Goal: Task Accomplishment & Management: Complete application form

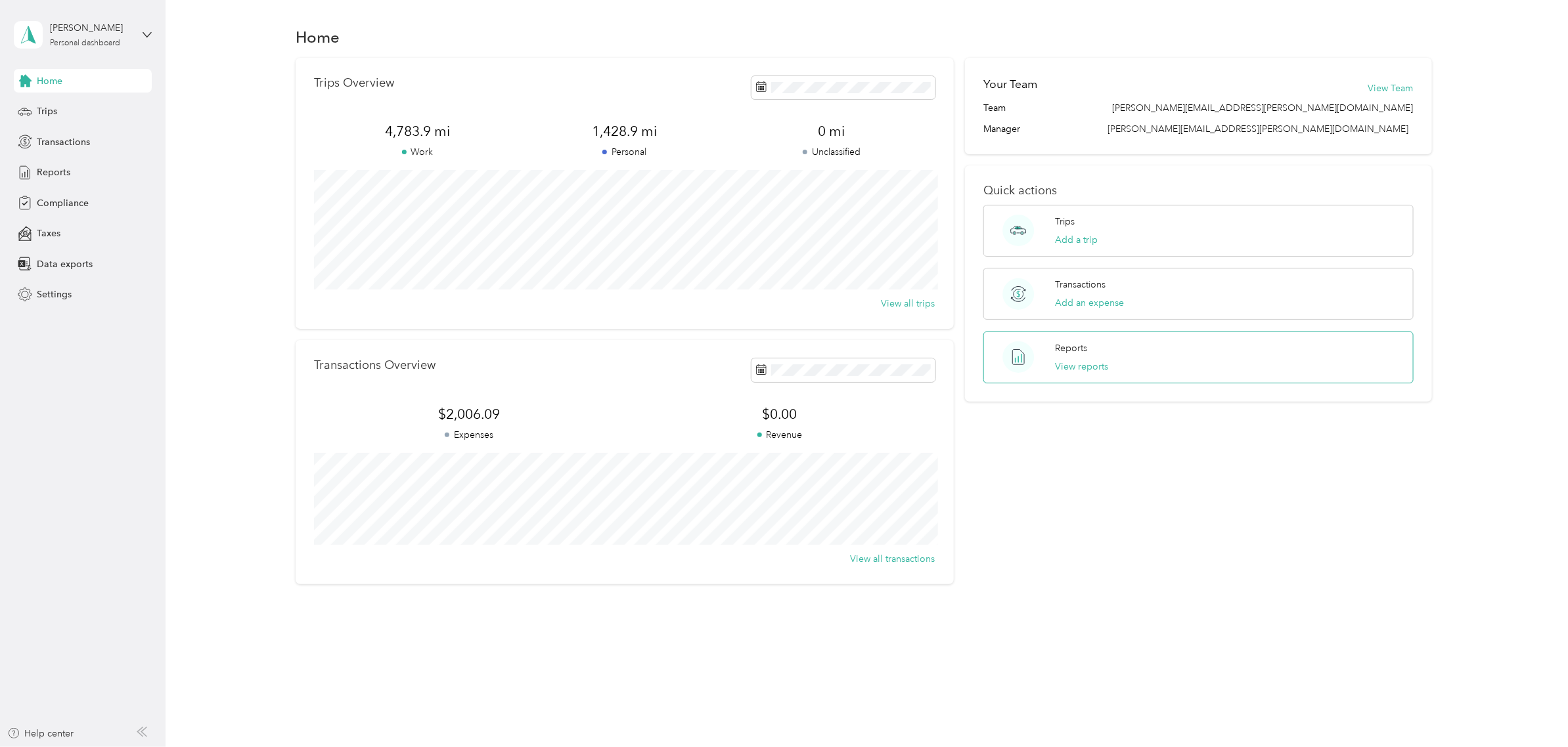
click at [1112, 378] on div "Reports View reports" at bounding box center [1198, 358] width 430 height 52
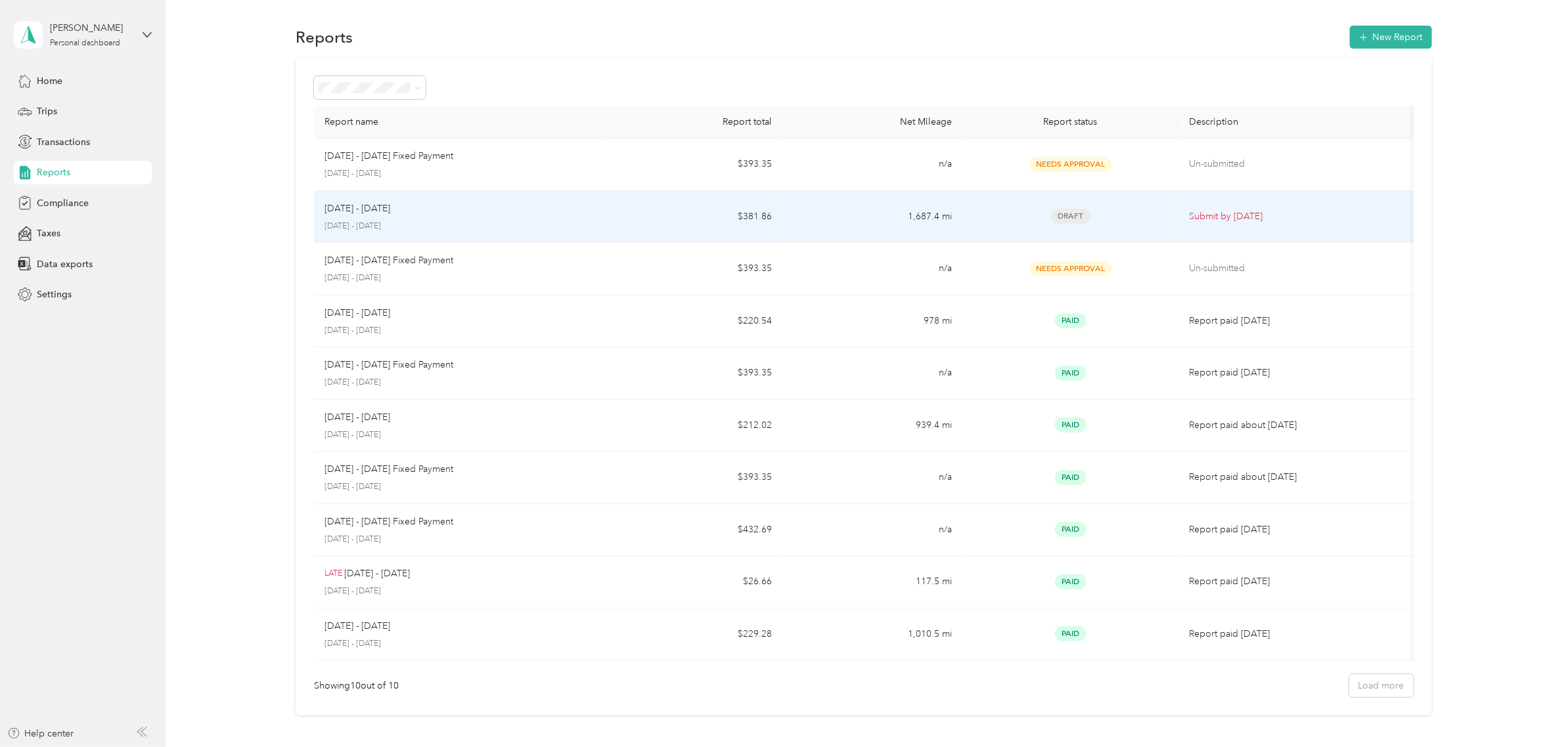
click at [968, 224] on td "Draft" at bounding box center [1070, 217] width 216 height 53
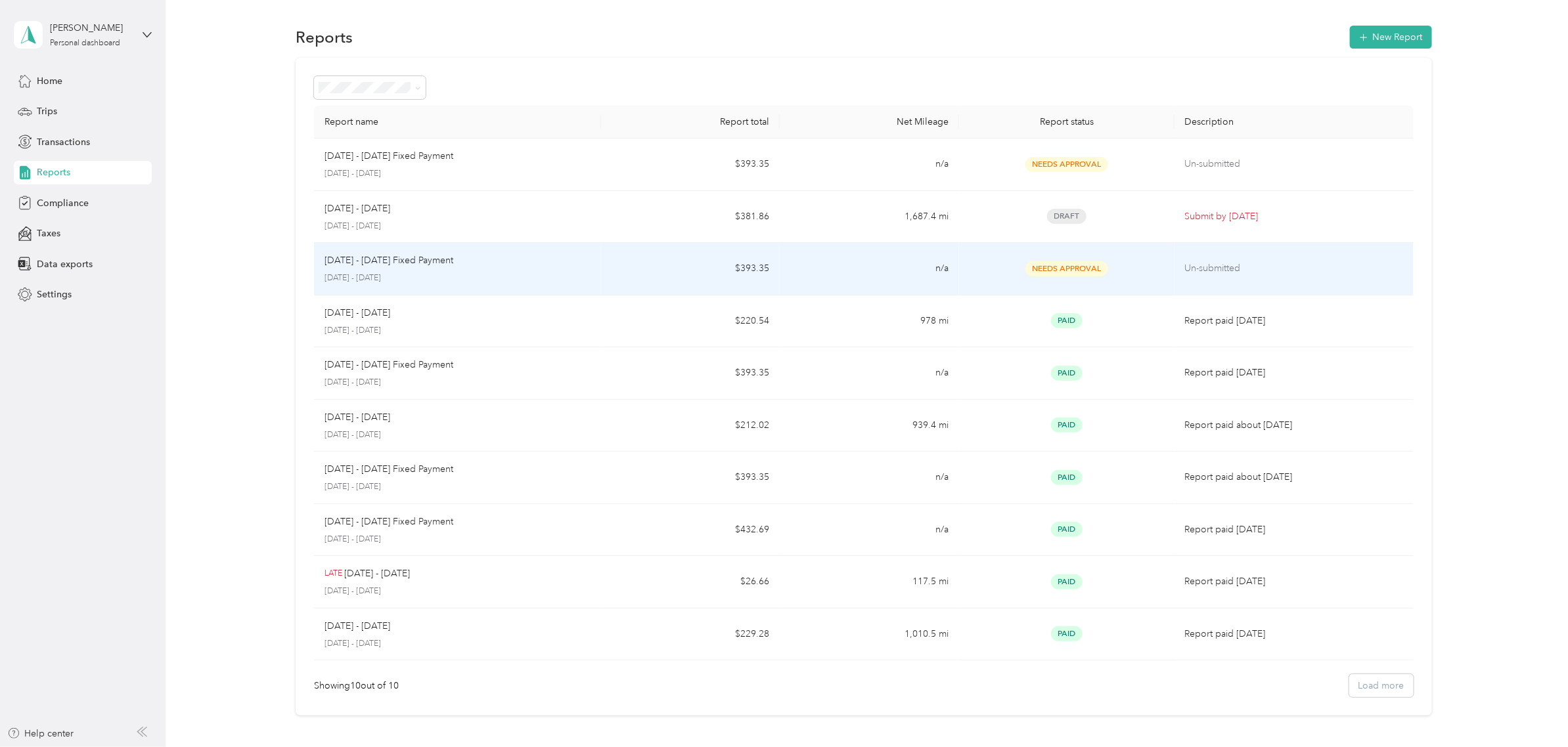
click at [1272, 276] on p "Un-submitted" at bounding box center [1293, 268] width 218 height 14
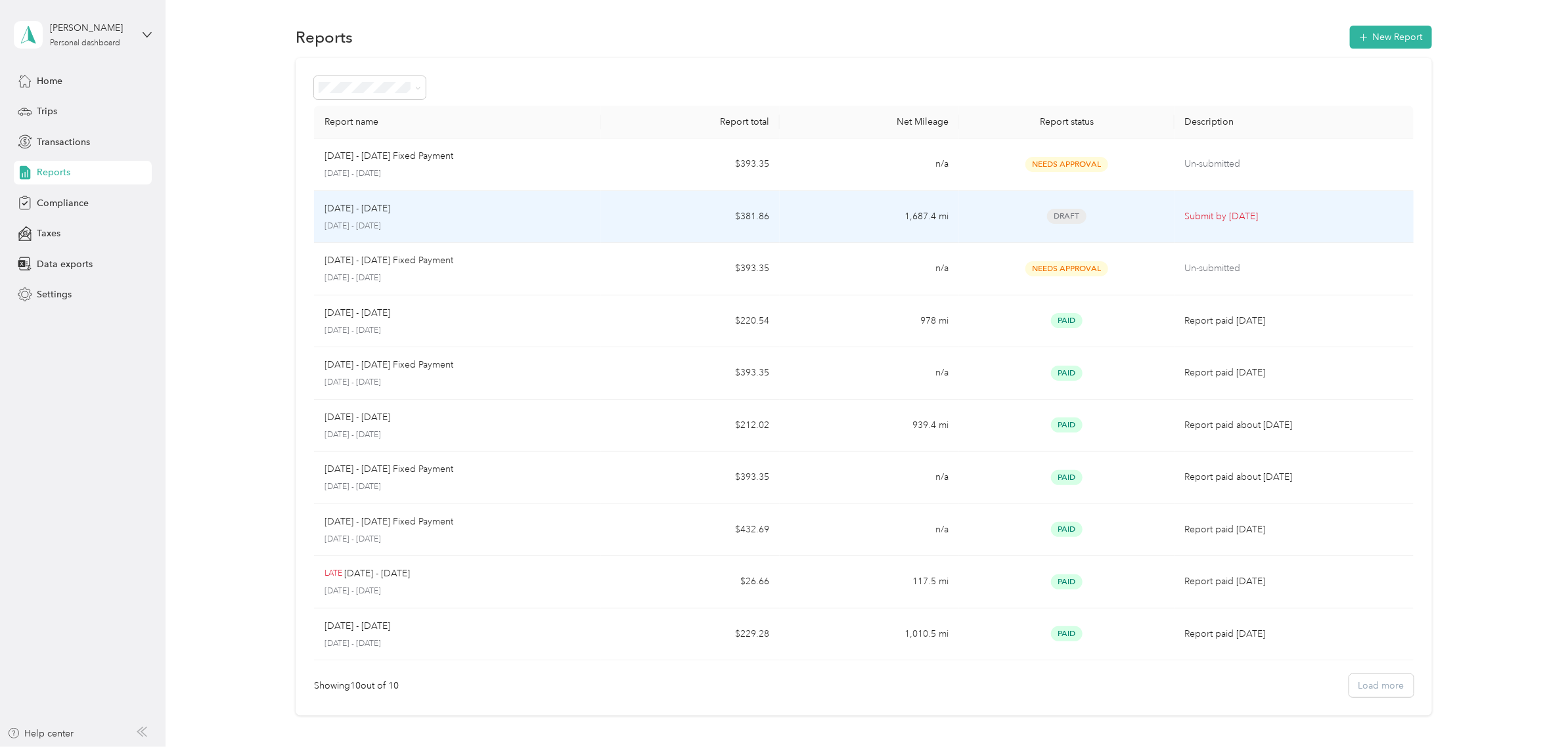
click at [1357, 213] on p "Submit by [DATE]" at bounding box center [1293, 216] width 218 height 14
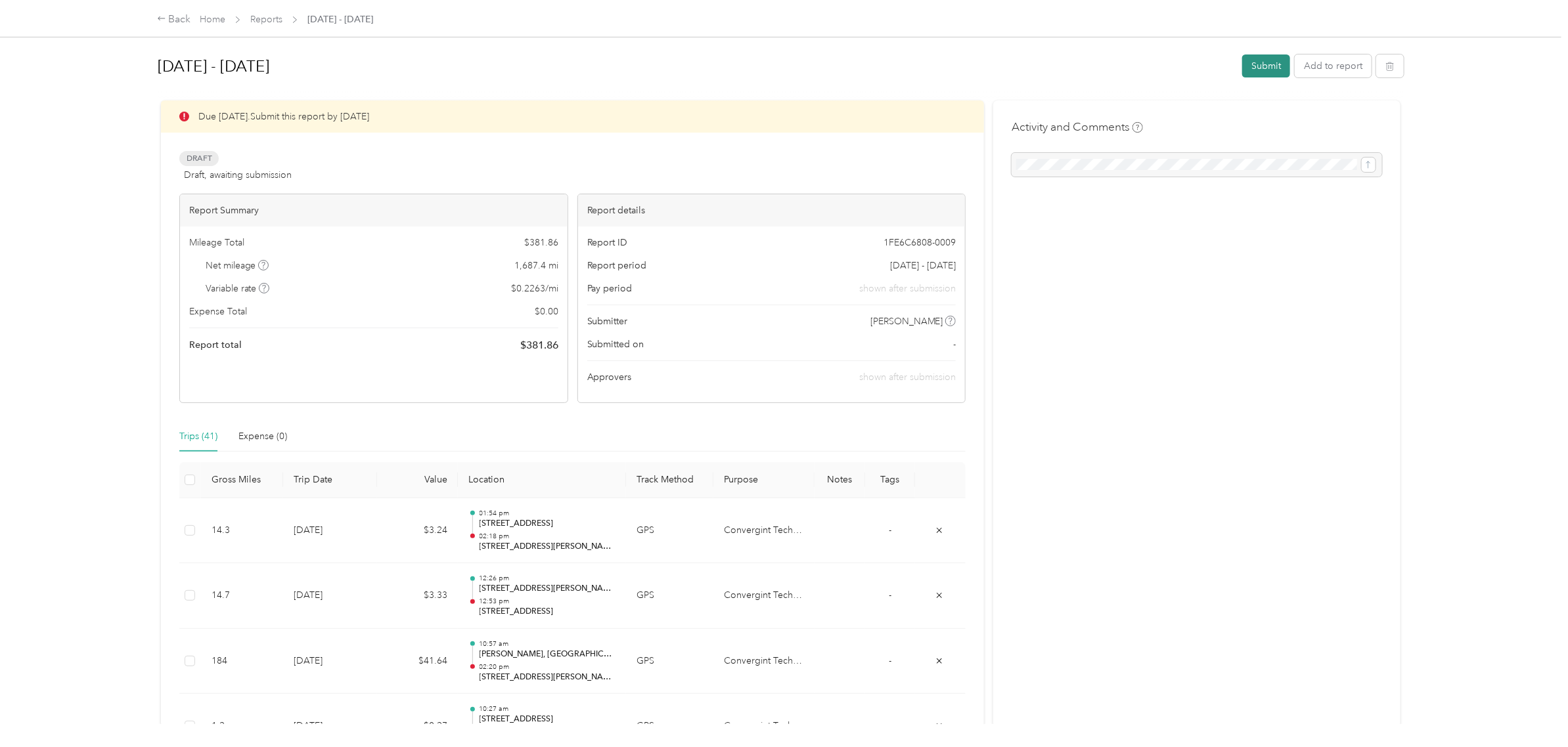
click at [1258, 66] on button "Submit" at bounding box center [1266, 65] width 48 height 23
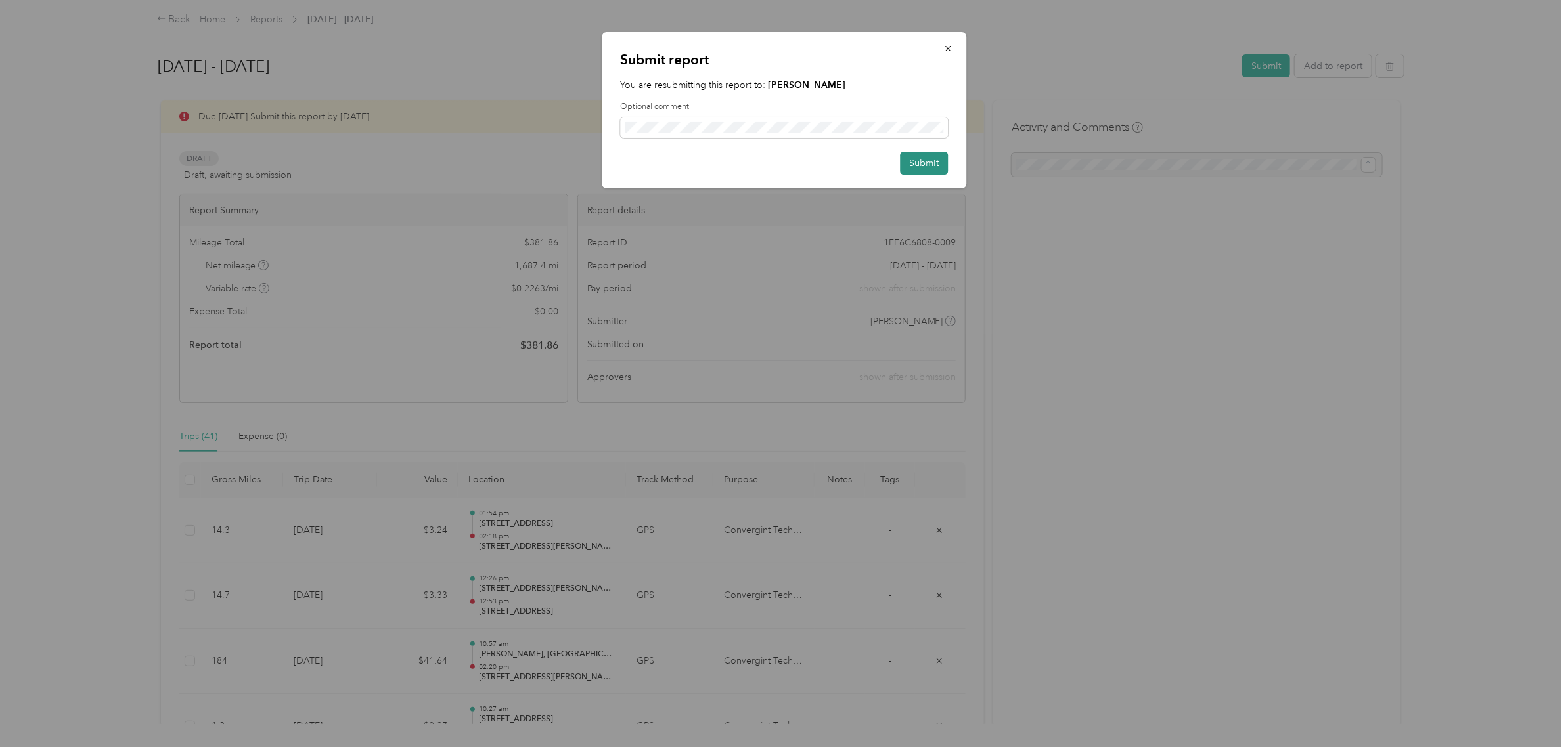
click at [934, 161] on button "Submit" at bounding box center [924, 163] width 48 height 23
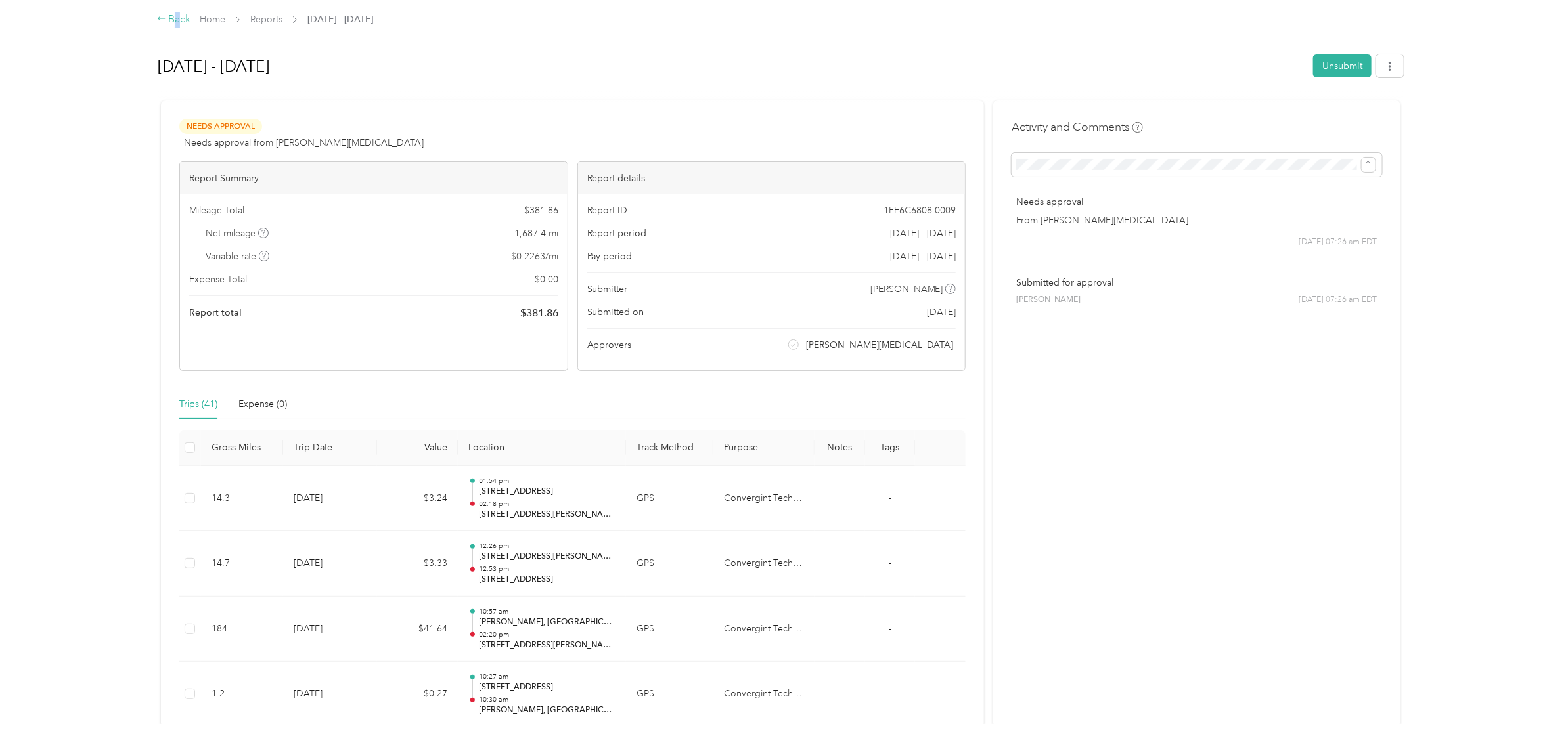
click at [178, 20] on div "Back" at bounding box center [174, 20] width 34 height 16
